Goal: Communication & Community: Answer question/provide support

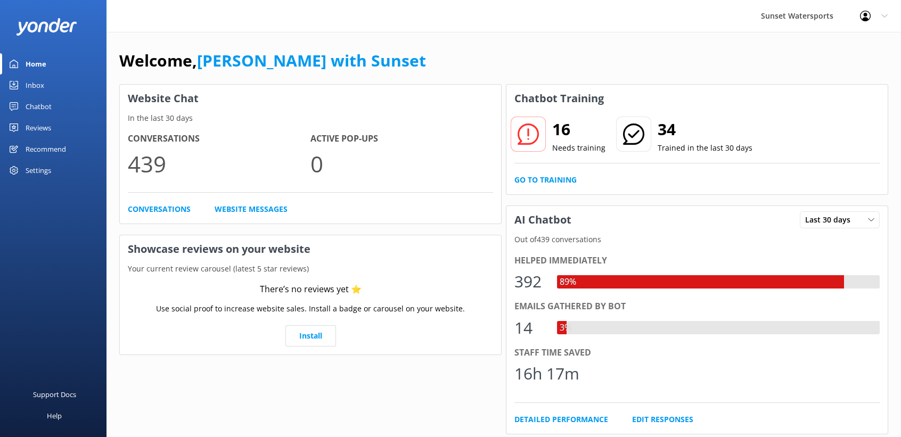
click at [44, 85] on link "Inbox" at bounding box center [53, 85] width 106 height 21
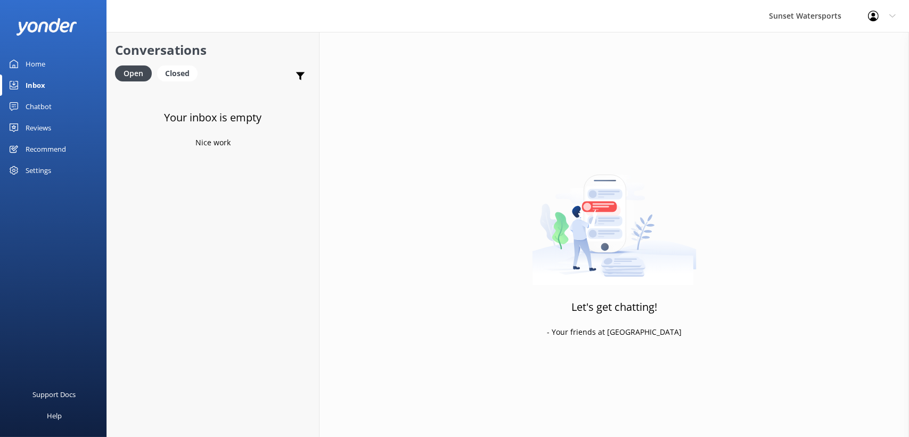
click at [44, 62] on div "Home" at bounding box center [36, 63] width 20 height 21
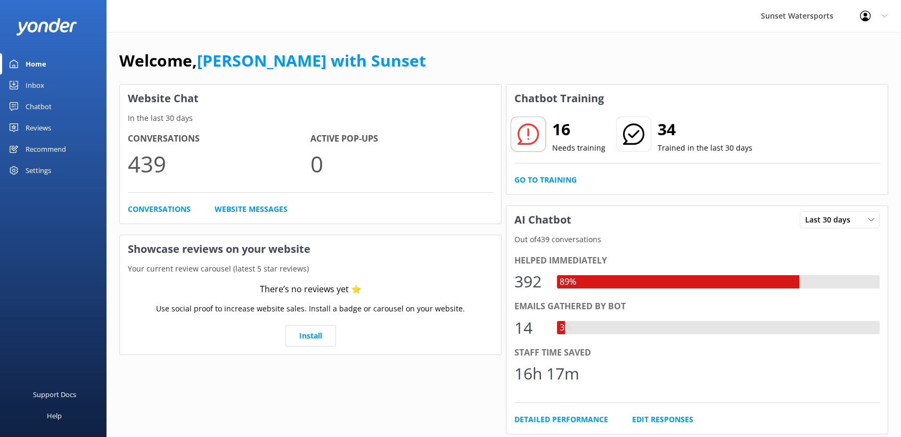
click at [40, 79] on div "Inbox" at bounding box center [35, 85] width 19 height 21
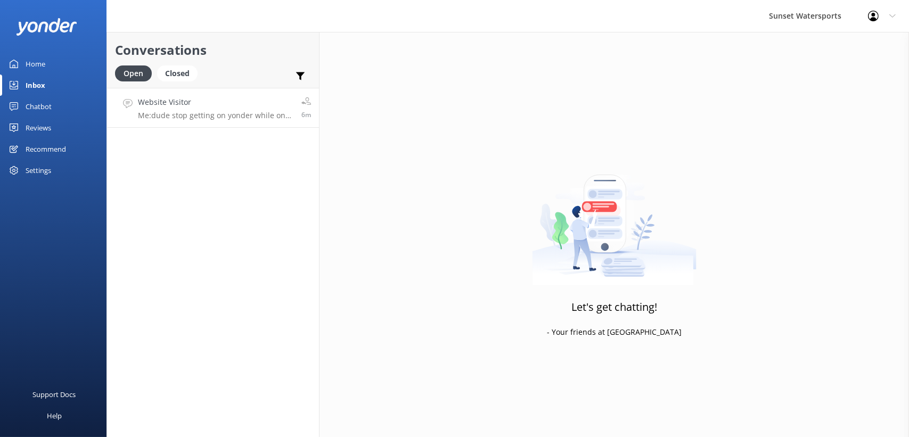
click at [262, 111] on p "Me: dude stop getting on yonder while on vacation in the [GEOGRAPHIC_DATA]" at bounding box center [215, 116] width 155 height 10
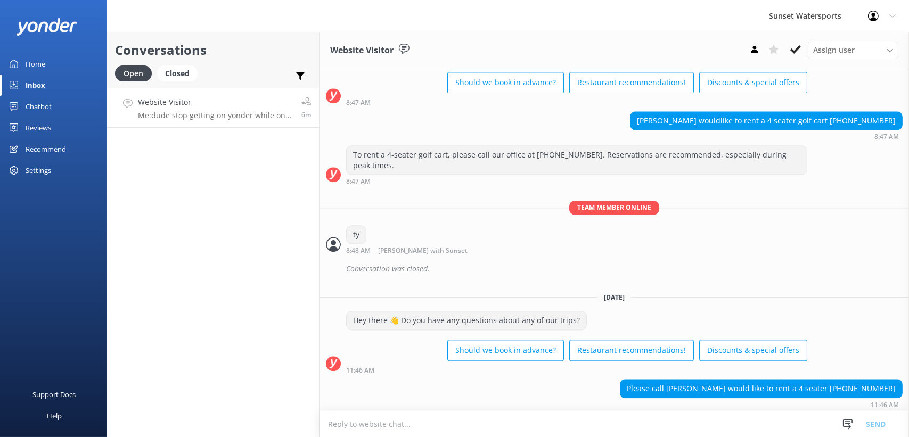
scroll to position [10956, 0]
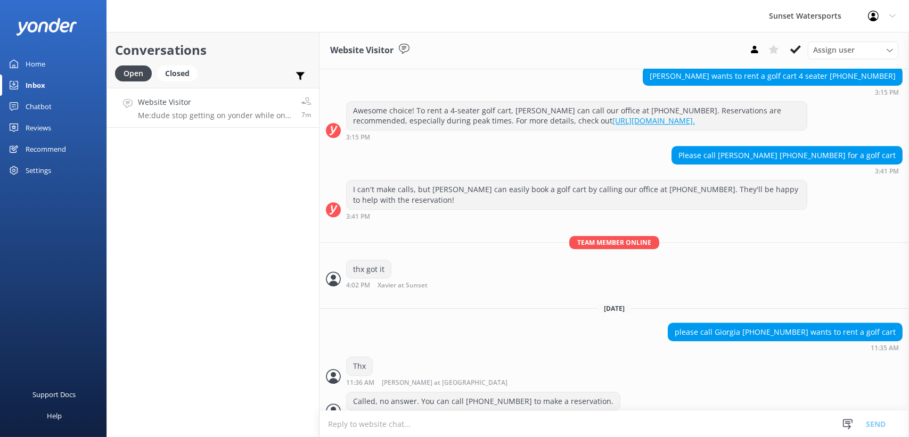
click at [237, 248] on div "Conversations Open Closed Important Assigned to me Unassigned Website Visitor M…" at bounding box center [212, 234] width 213 height 405
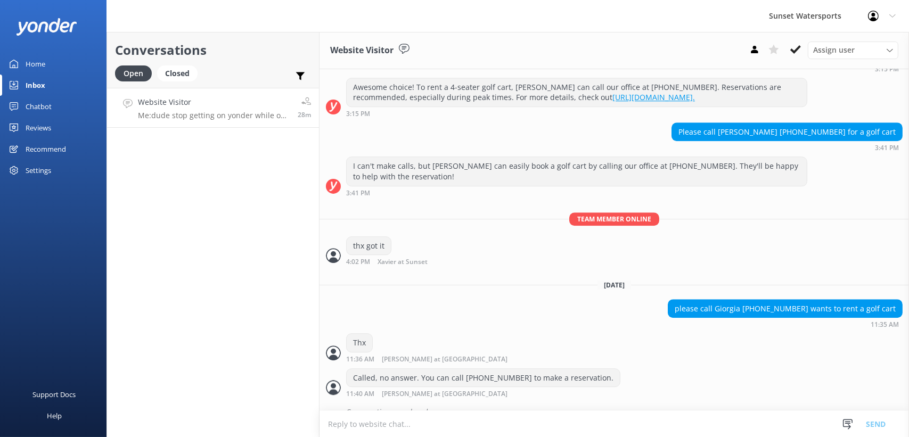
click at [55, 65] on link "Home" at bounding box center [53, 63] width 106 height 21
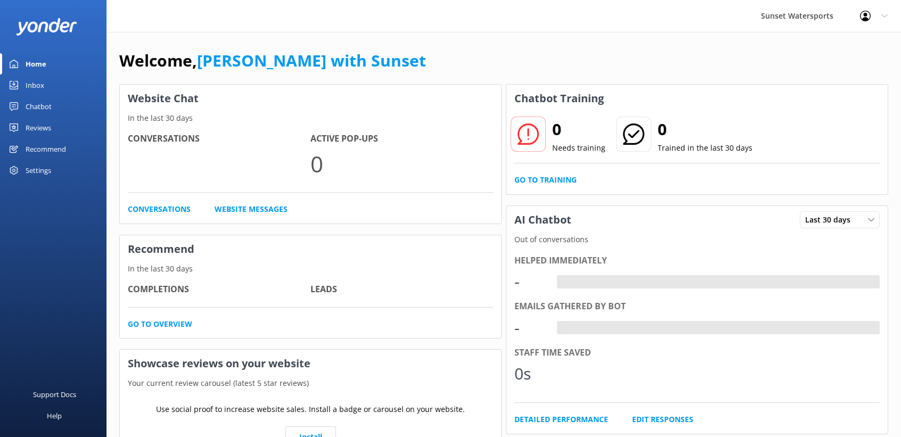
click at [40, 78] on div "Inbox" at bounding box center [35, 85] width 19 height 21
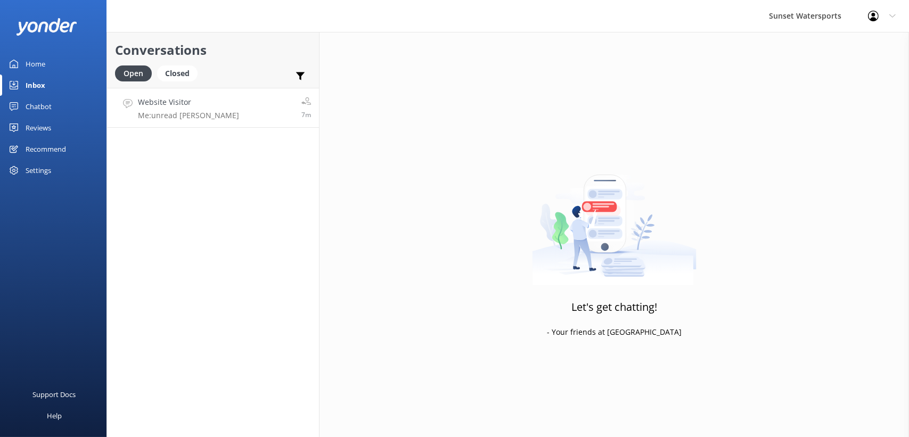
click at [262, 103] on link "Website Visitor Me: unread dave 7m" at bounding box center [213, 108] width 212 height 40
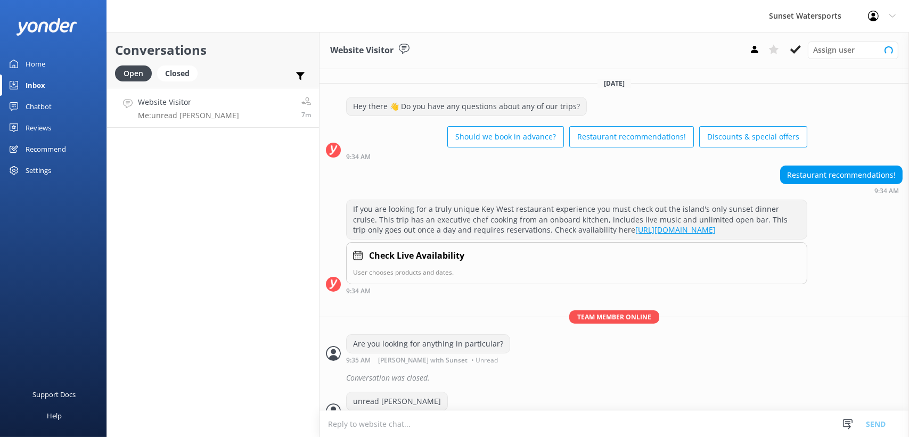
scroll to position [24, 0]
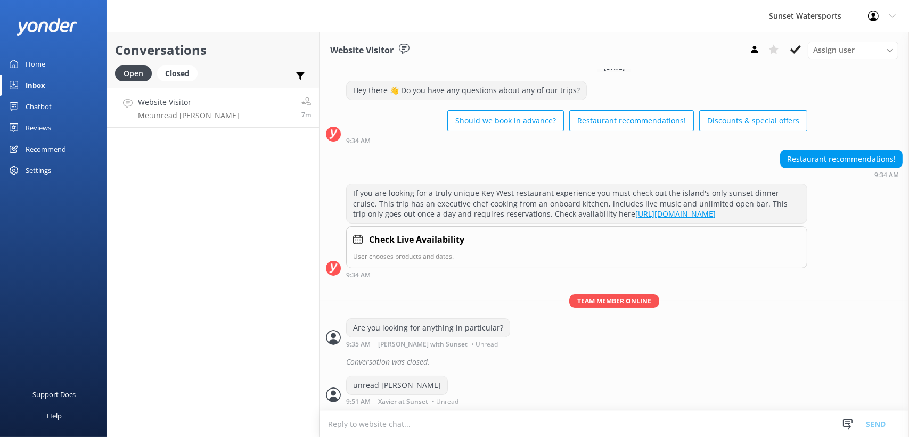
click at [228, 197] on div "Conversations Open Closed Important Assigned to me Unassigned Website Visitor M…" at bounding box center [212, 234] width 213 height 405
click at [45, 62] on div "Home" at bounding box center [36, 63] width 20 height 21
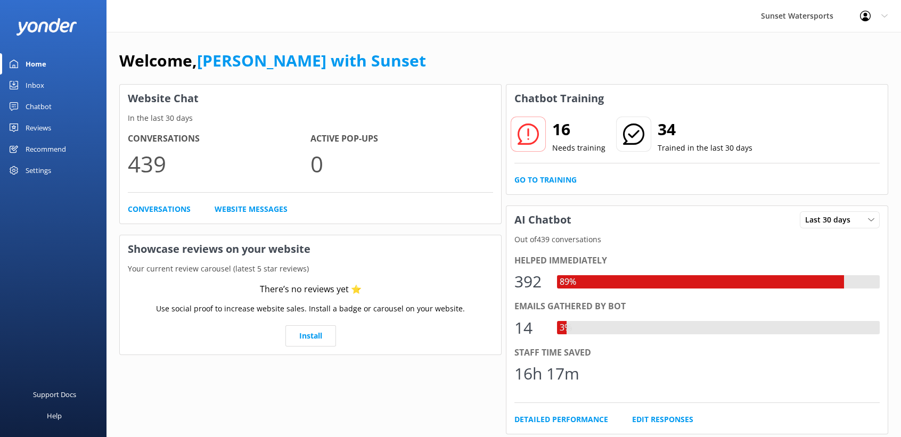
click at [43, 80] on div "Inbox" at bounding box center [35, 85] width 19 height 21
